Goal: Task Accomplishment & Management: Complete application form

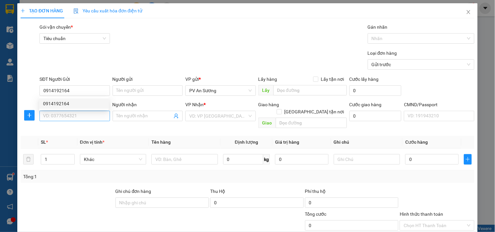
type input "0914192164"
click at [91, 121] on input "SĐT Người Nhận *" at bounding box center [74, 116] width 70 height 10
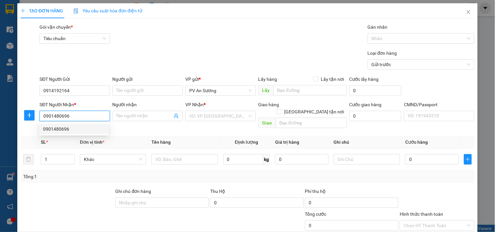
click at [91, 127] on div "0901480696" at bounding box center [74, 129] width 62 height 7
type input "0901480696"
click at [136, 118] on input "Người nhận" at bounding box center [144, 115] width 56 height 7
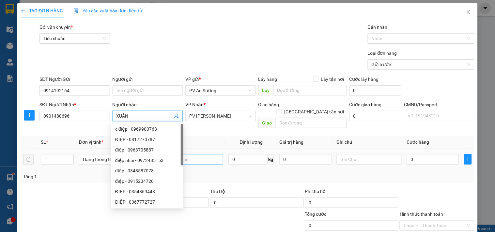
type input "XUÂN"
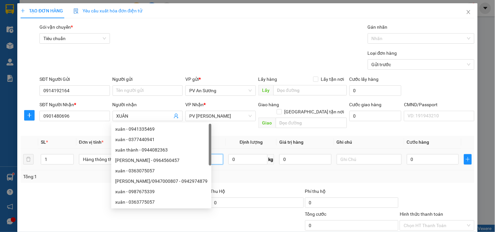
click at [203, 154] on input "text" at bounding box center [190, 159] width 65 height 10
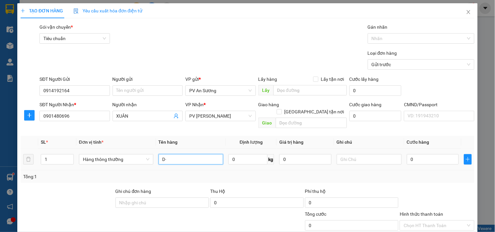
type input "D"
type input "Đ"
type input "DD"
drag, startPoint x: 56, startPoint y: 153, endPoint x: 0, endPoint y: 155, distance: 56.4
click at [0, 152] on div "TẠO ĐƠN HÀNG Yêu cầu xuất hóa đơn điện tử Transit Pickup Surcharge Ids Transit …" at bounding box center [247, 116] width 495 height 232
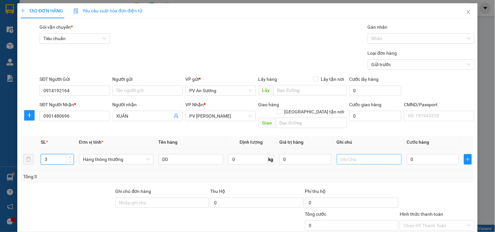
type input "3"
click at [367, 154] on input "text" at bounding box center [368, 159] width 65 height 10
type input "CAN"
type input "1"
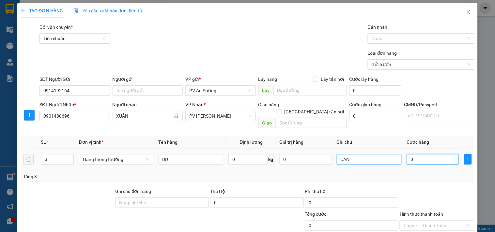
type input "1"
type input "14"
type input "140"
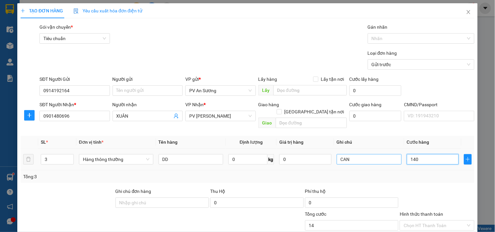
type input "140"
type input "1.400"
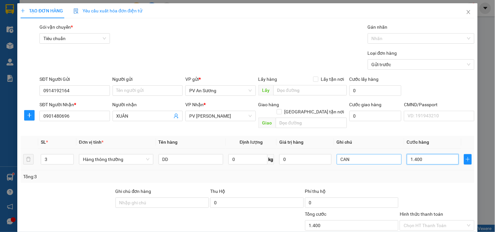
type input "14.000"
type input "140.000"
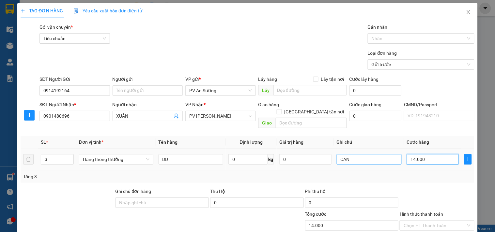
type input "140.000"
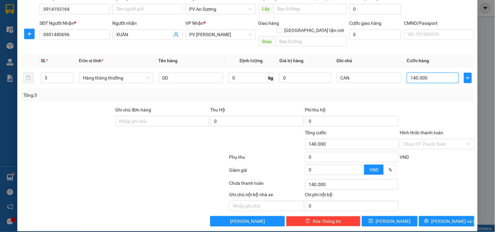
type input "140.000"
click at [431, 209] on div "Transit Pickup Surcharge Ids Transit Deliver Surcharge Ids Transit Deliver Surc…" at bounding box center [248, 84] width 454 height 285
click at [431, 216] on button "[PERSON_NAME] và In" at bounding box center [446, 221] width 55 height 10
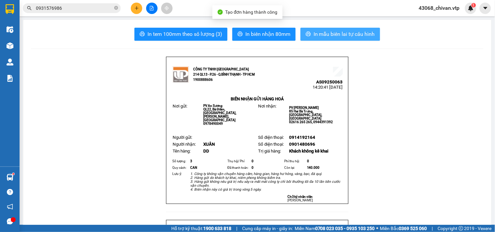
click at [313, 36] on span "In mẫu biên lai tự cấu hình" at bounding box center [343, 34] width 61 height 8
